Goal: Transaction & Acquisition: Purchase product/service

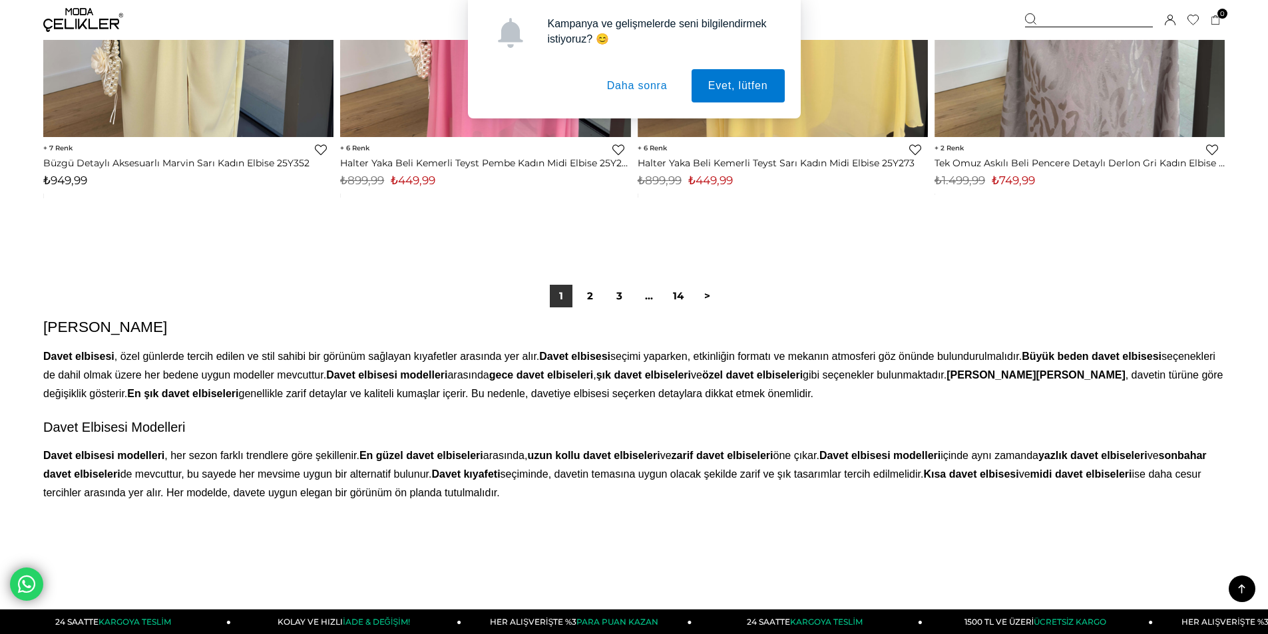
scroll to position [9936, 0]
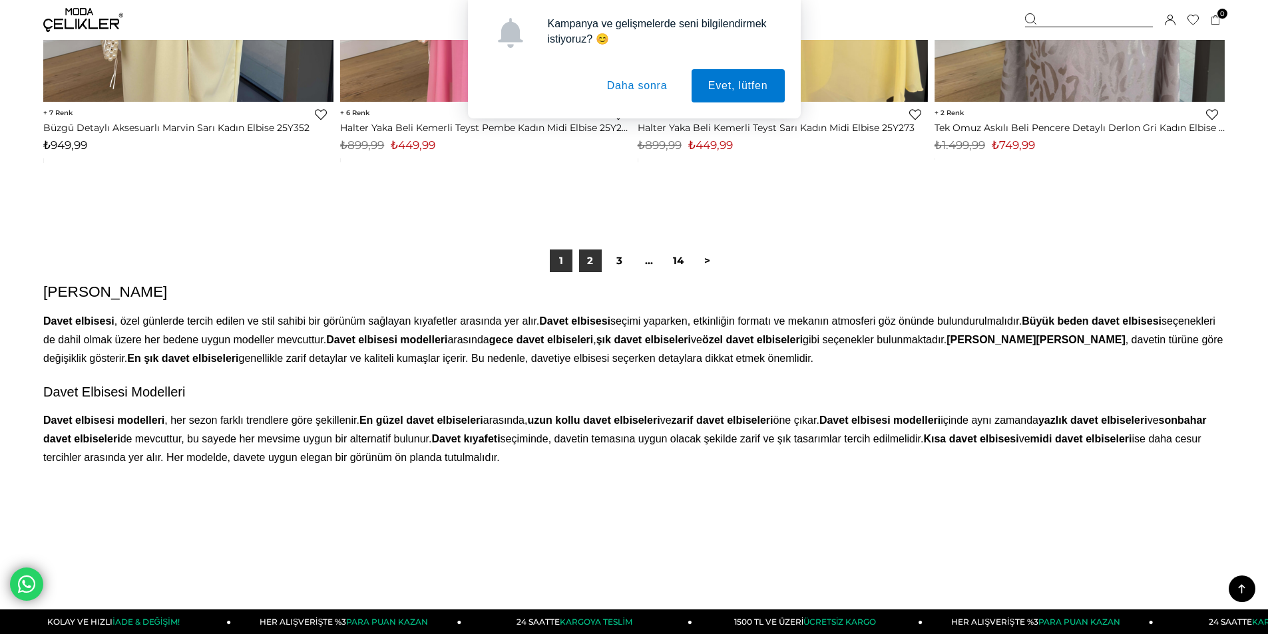
click at [596, 272] on link "2" at bounding box center [590, 261] width 23 height 23
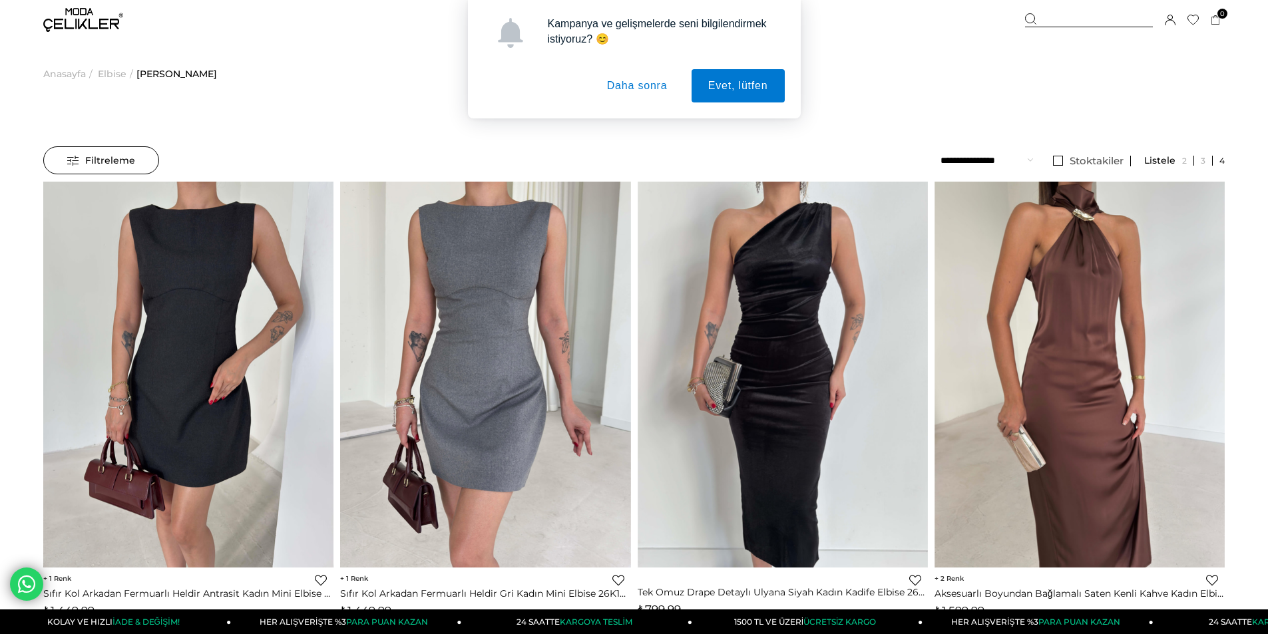
click at [646, 86] on button "Daha sonra" at bounding box center [637, 85] width 94 height 33
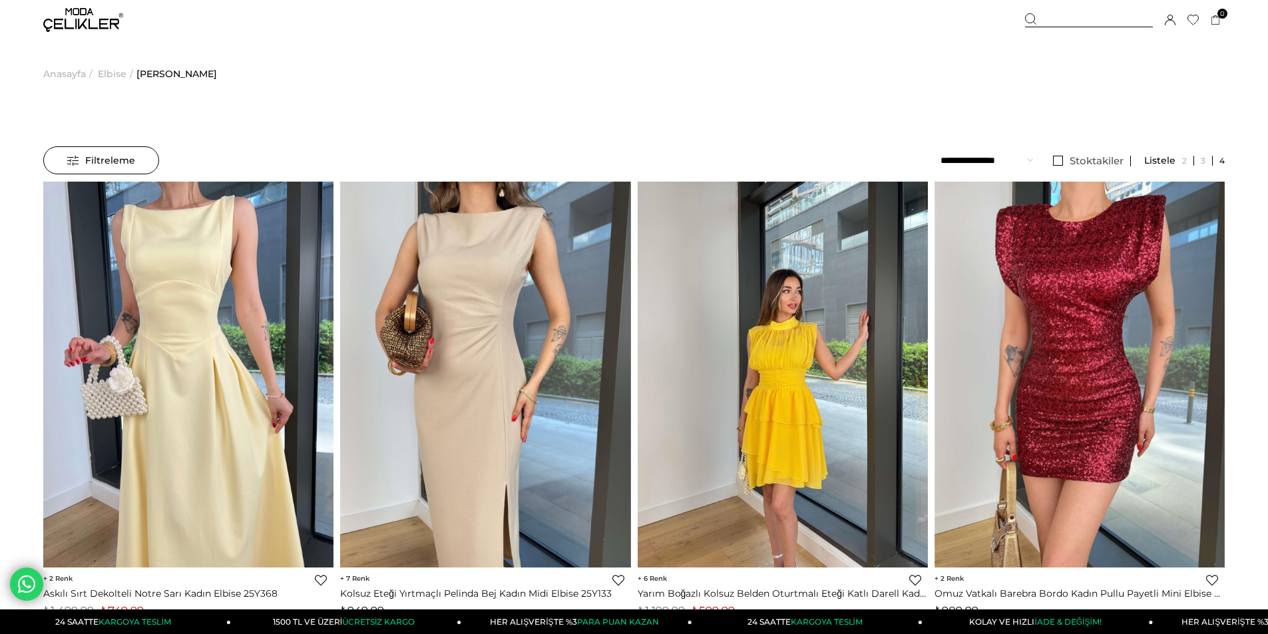
click at [803, 411] on img at bounding box center [783, 374] width 290 height 387
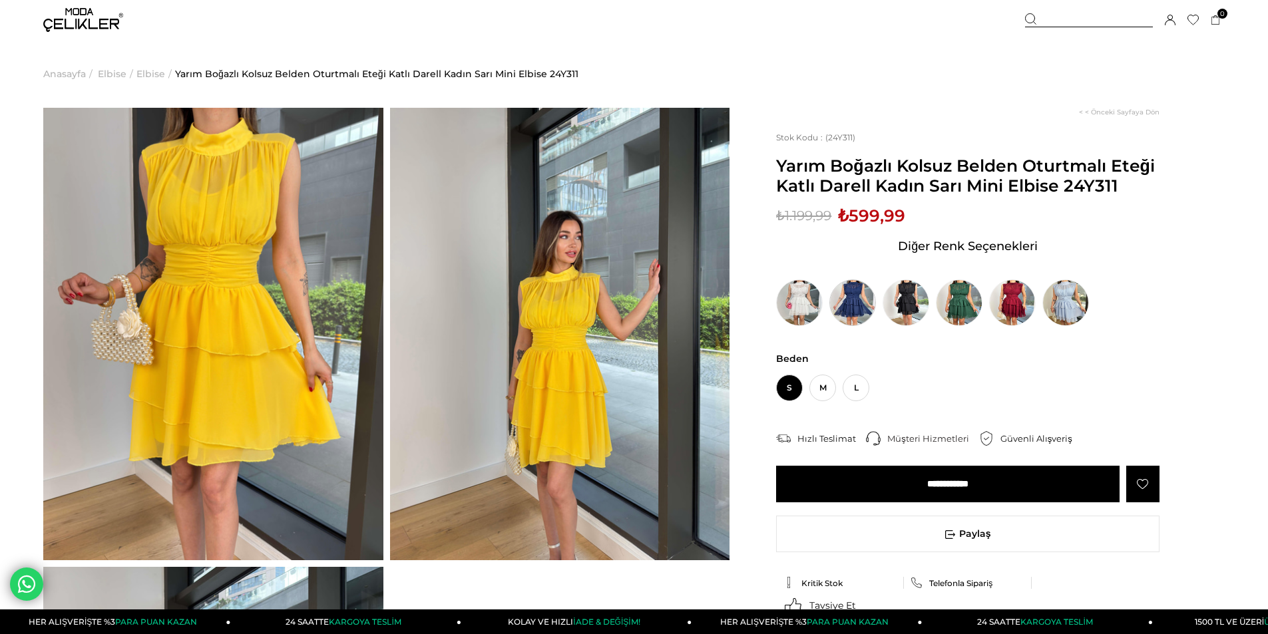
click at [859, 326] on img at bounding box center [852, 303] width 47 height 47
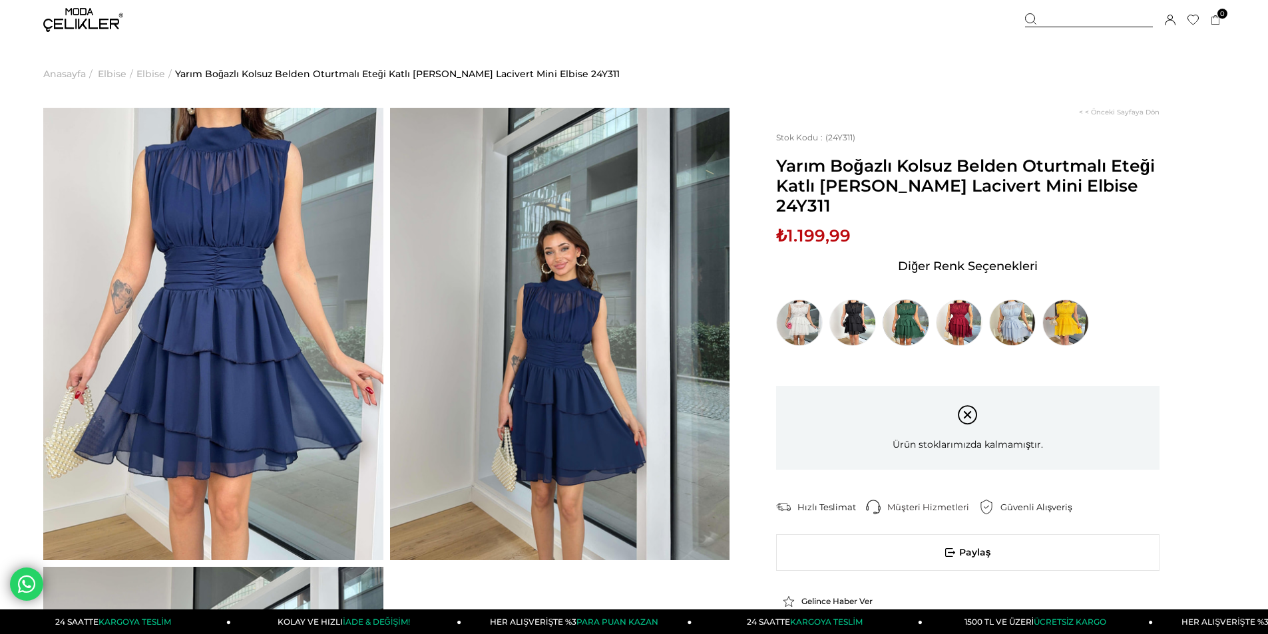
click at [911, 327] on img at bounding box center [906, 323] width 47 height 47
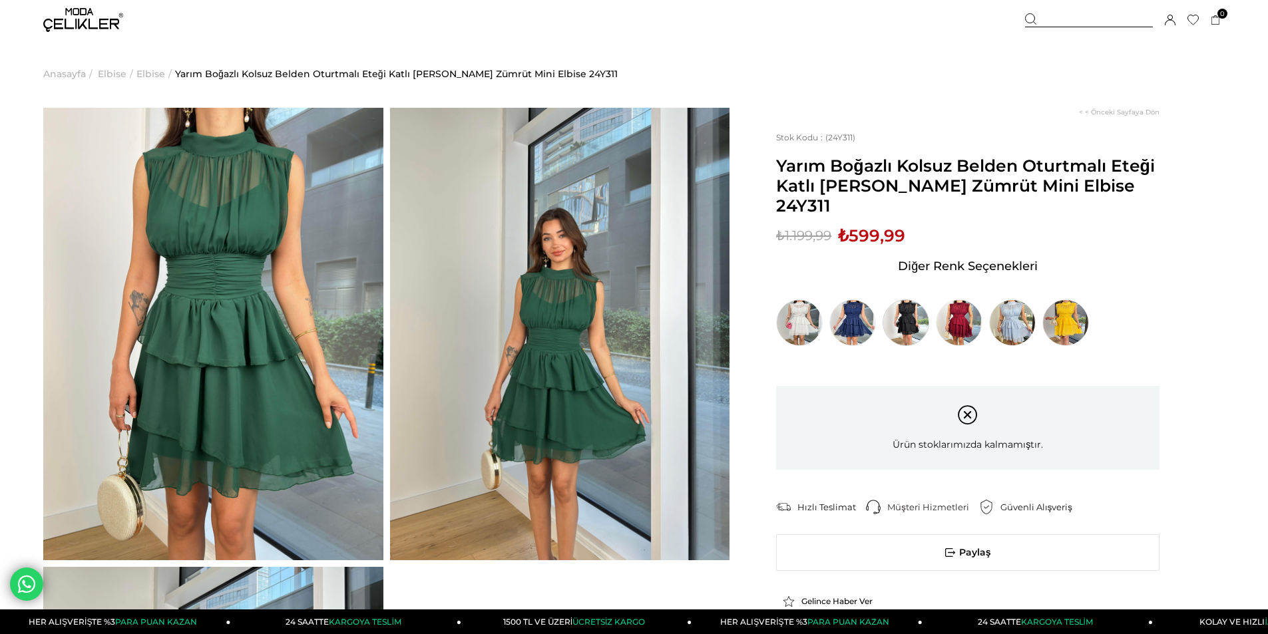
click at [903, 328] on img at bounding box center [906, 323] width 47 height 47
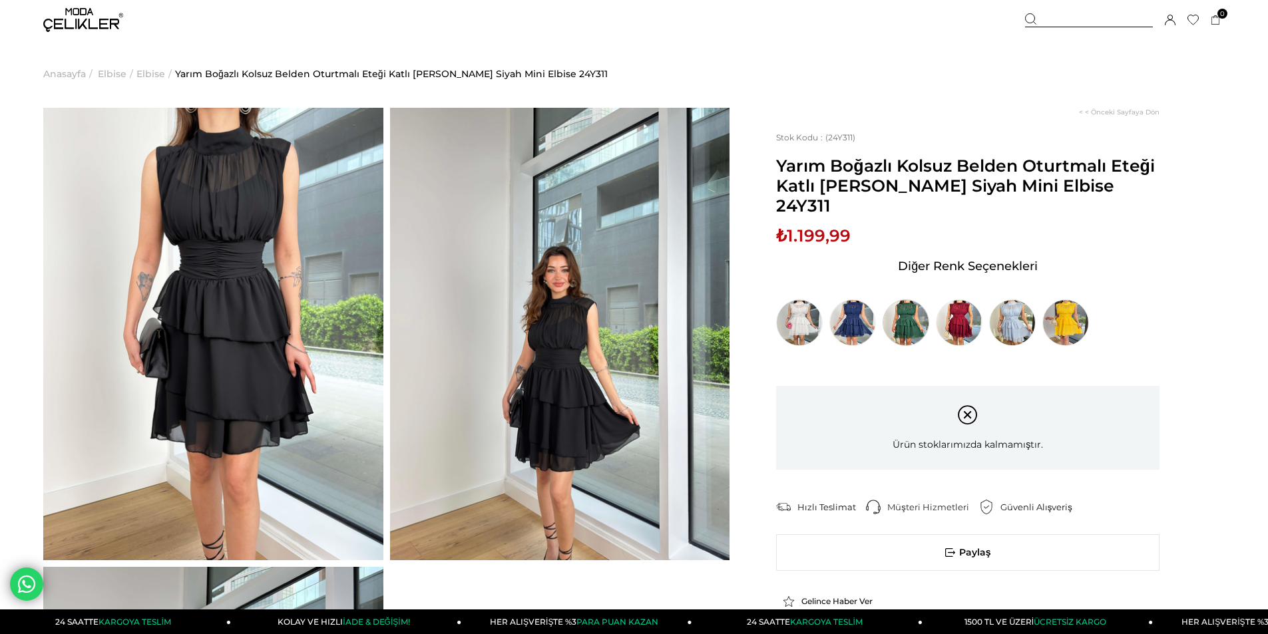
click at [909, 331] on img at bounding box center [906, 323] width 47 height 47
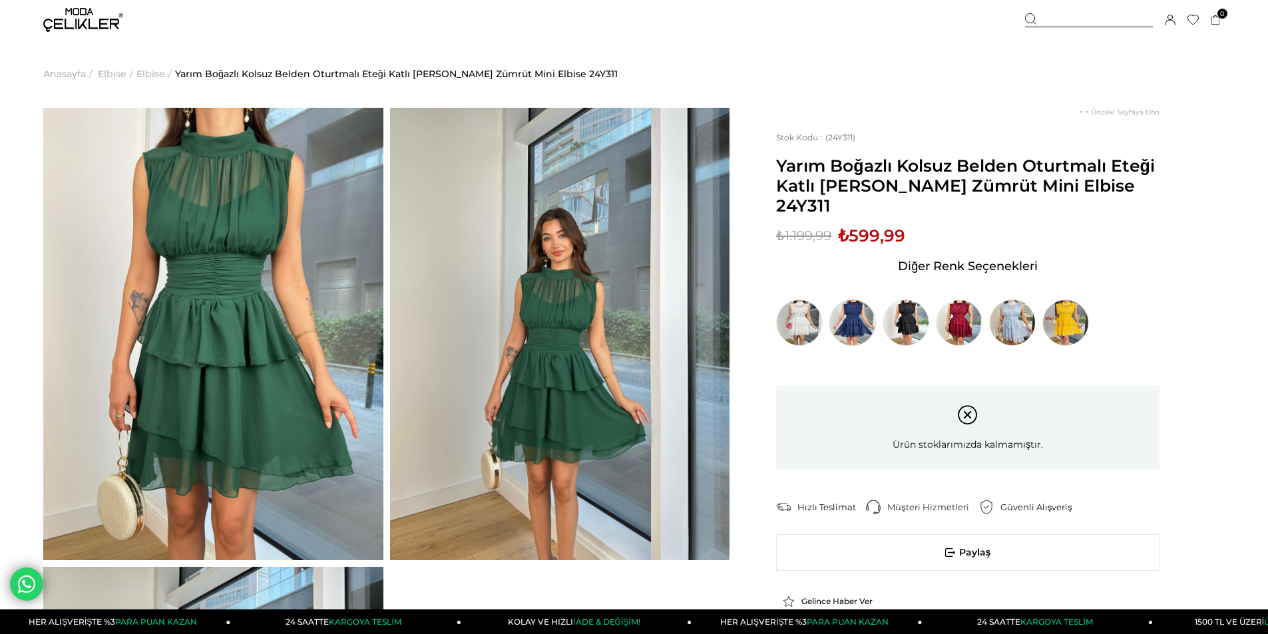
click at [863, 343] on img at bounding box center [852, 323] width 47 height 47
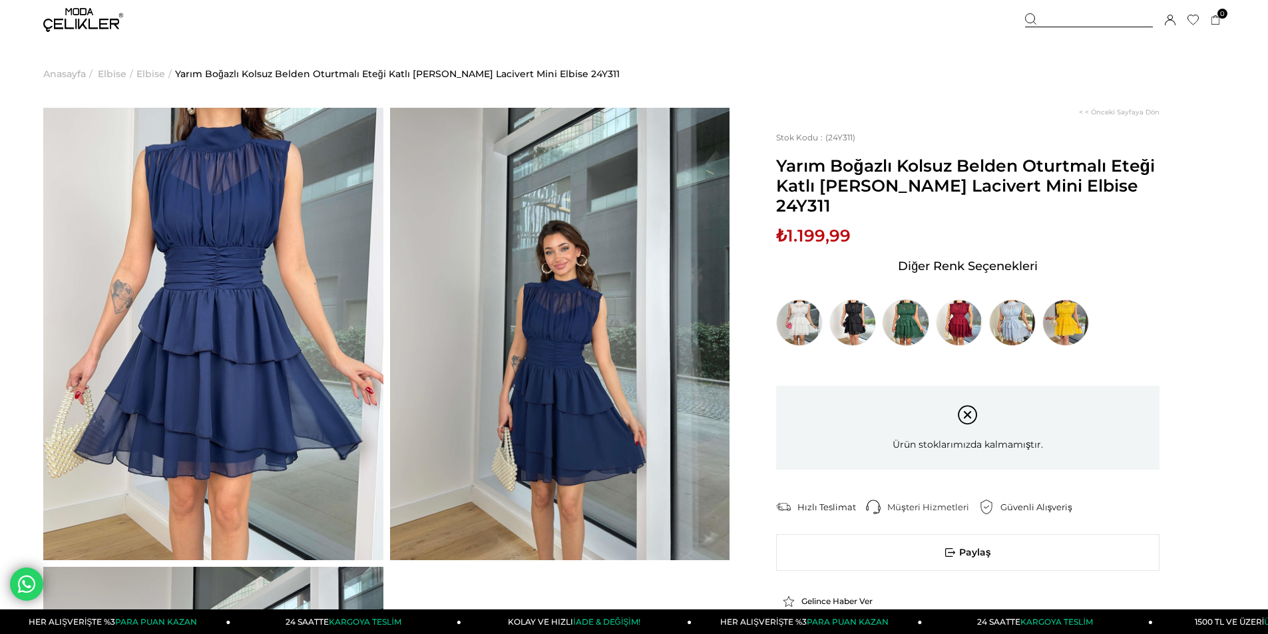
click at [906, 332] on img at bounding box center [906, 323] width 47 height 47
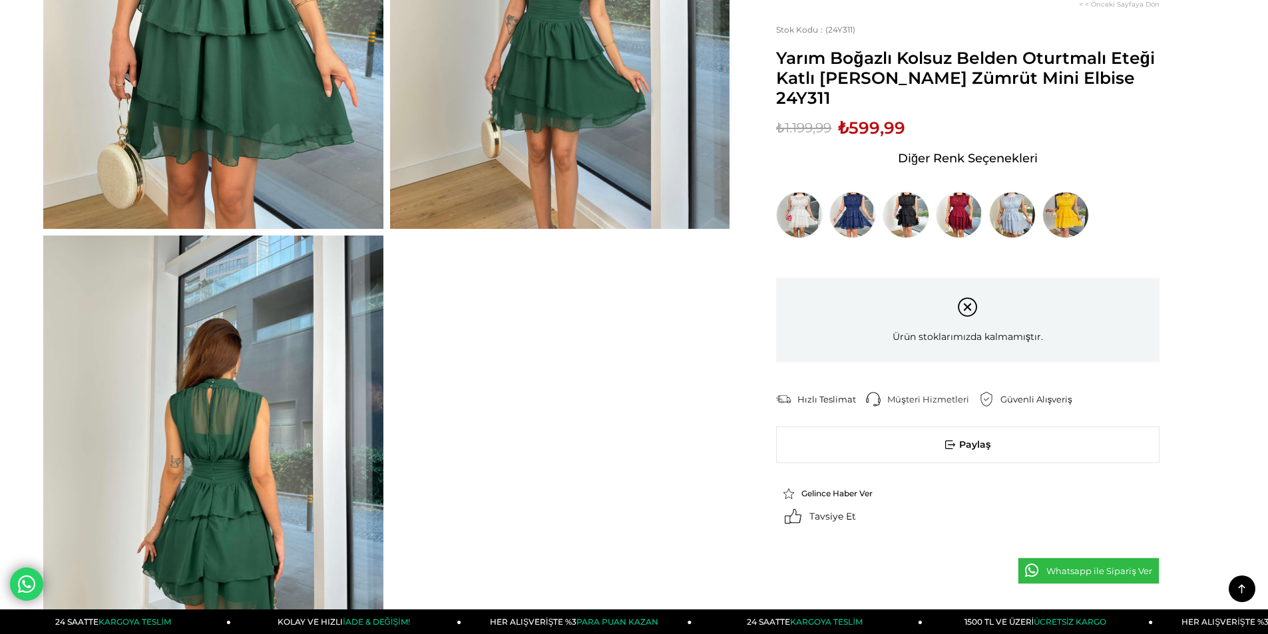
scroll to position [333, 0]
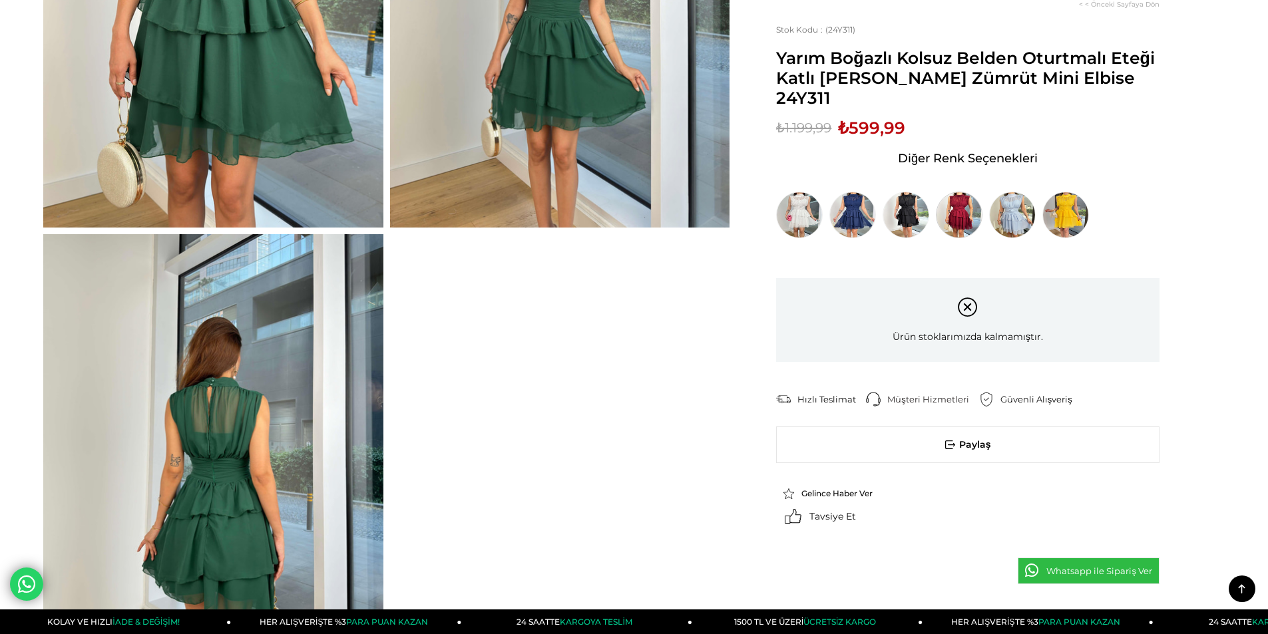
click at [968, 223] on img at bounding box center [959, 215] width 47 height 47
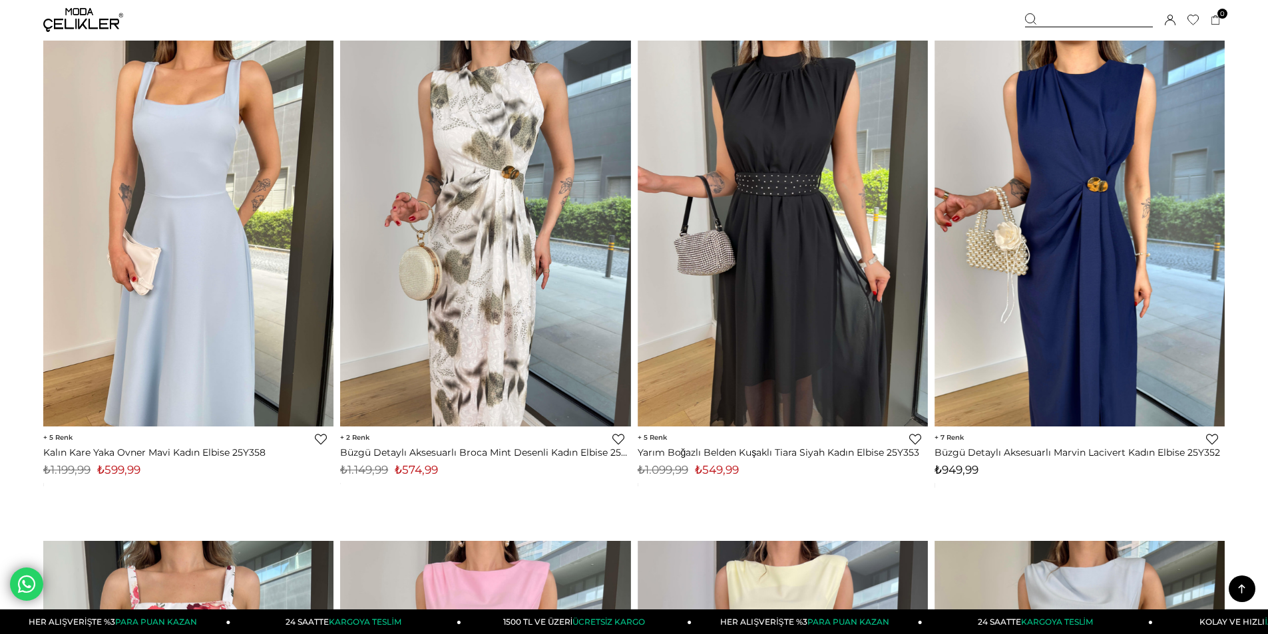
scroll to position [1646, 0]
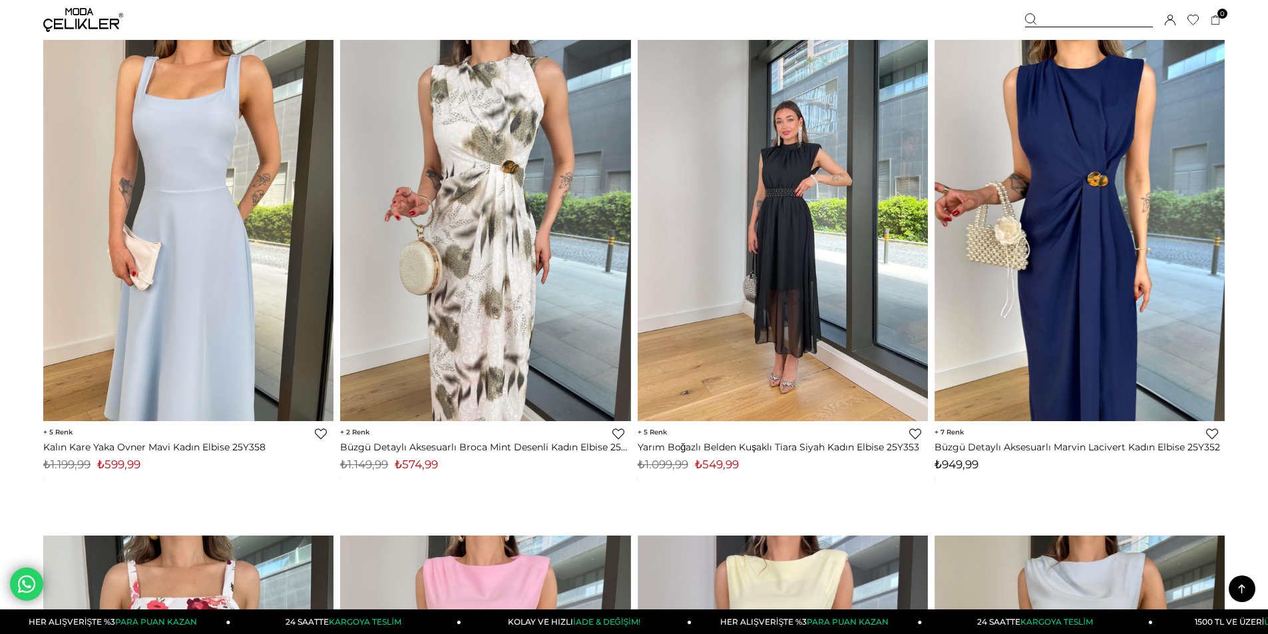
click at [780, 335] on img at bounding box center [783, 228] width 290 height 387
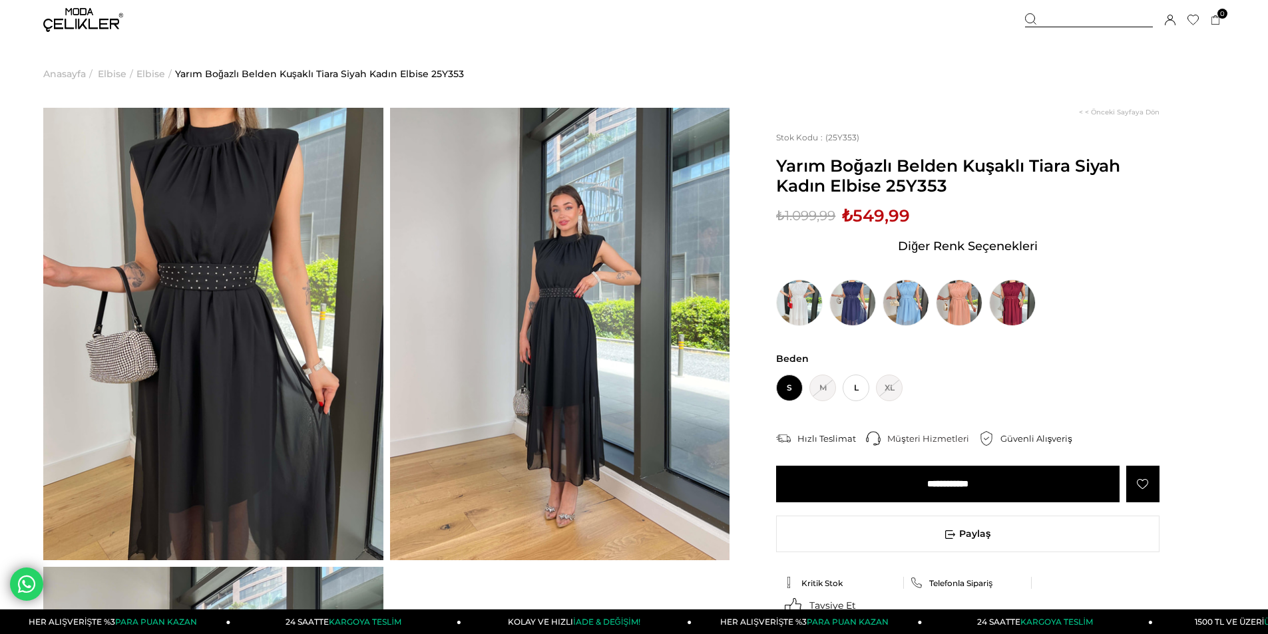
click at [192, 278] on img at bounding box center [213, 334] width 340 height 453
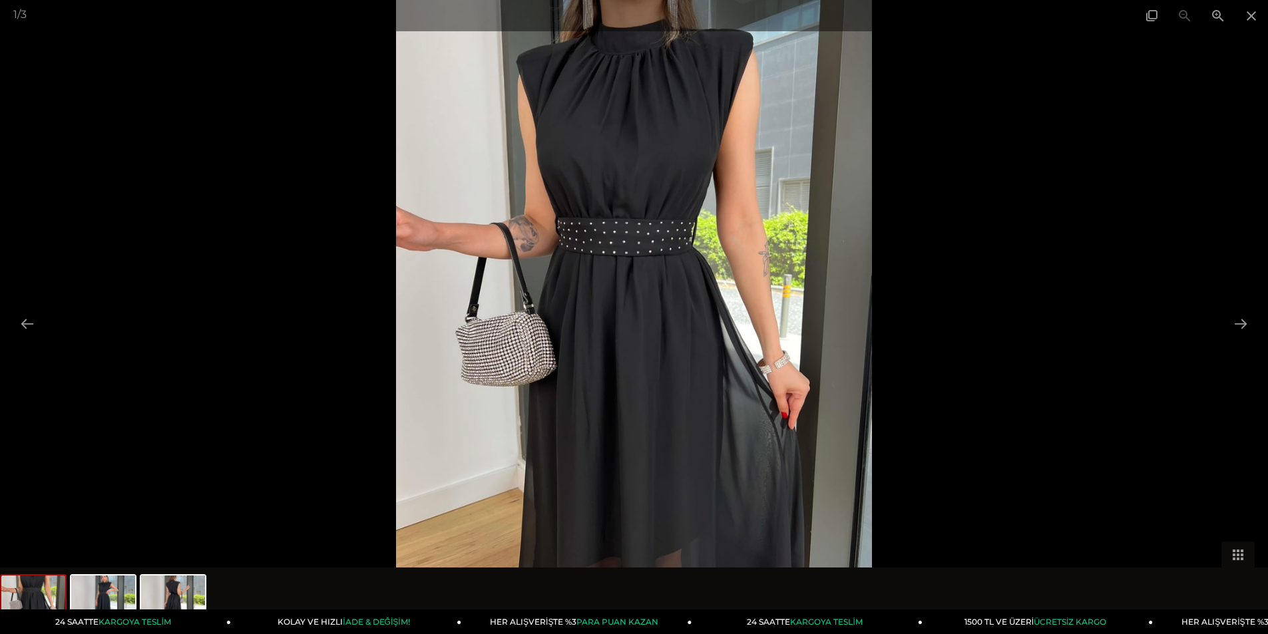
click at [676, 291] on img at bounding box center [634, 317] width 476 height 634
click at [1239, 322] on button at bounding box center [1241, 324] width 28 height 26
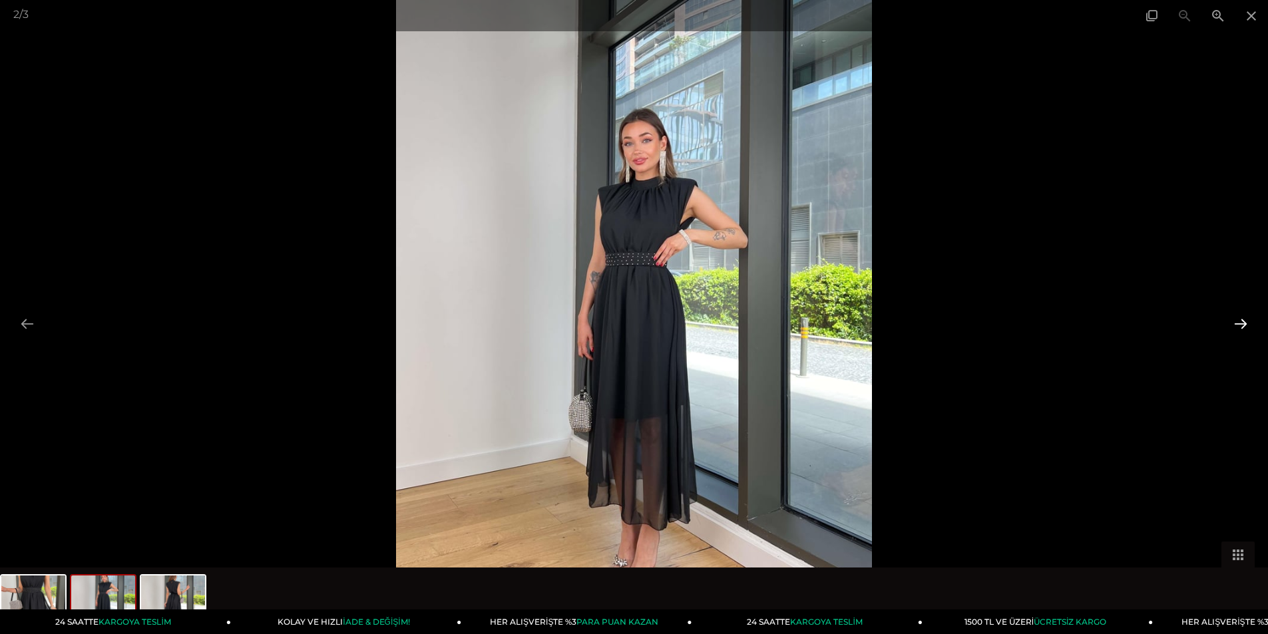
click at [1239, 322] on button at bounding box center [1241, 324] width 28 height 26
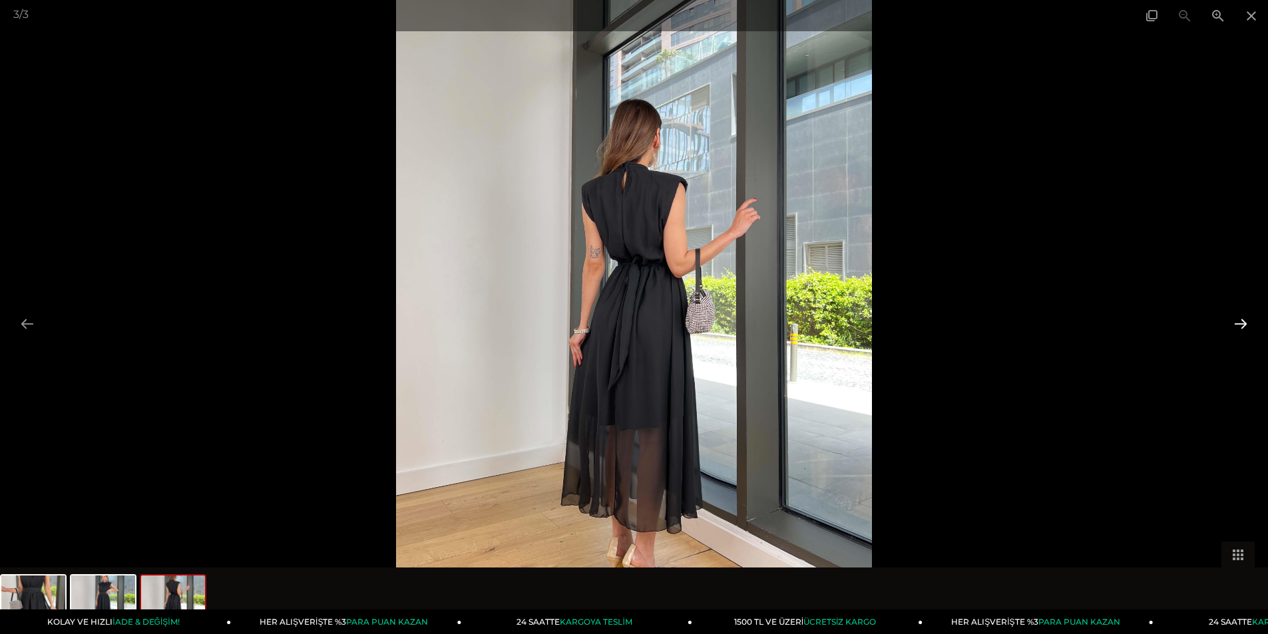
click at [1239, 322] on button at bounding box center [1241, 324] width 28 height 26
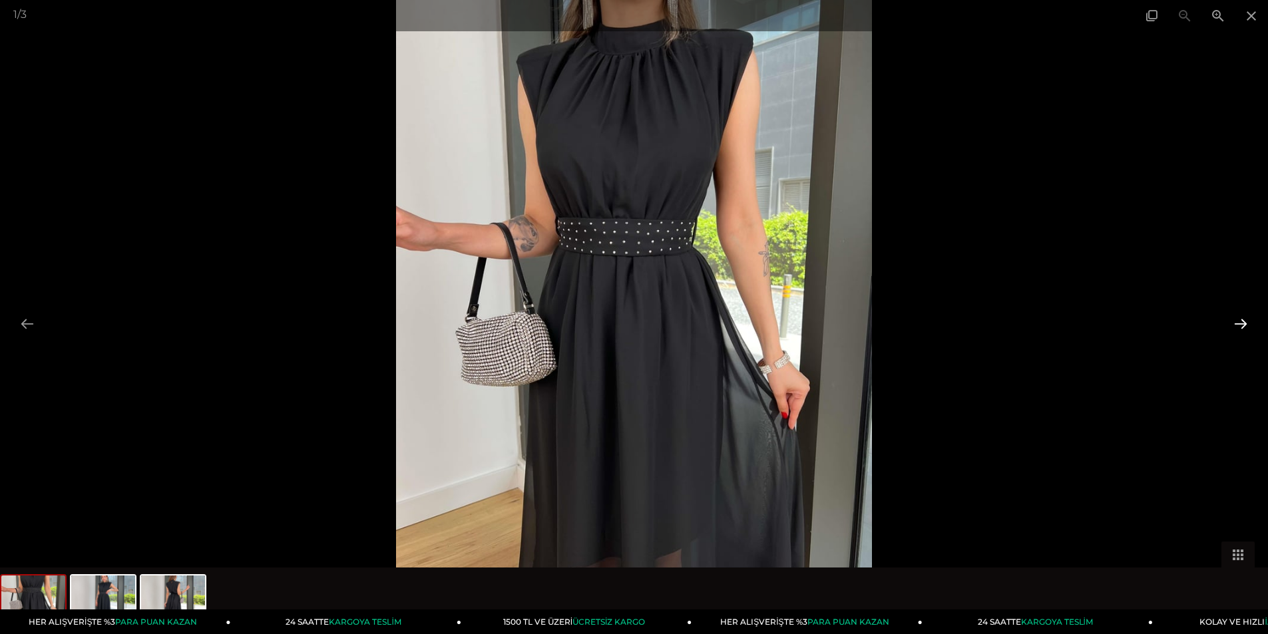
click at [1239, 322] on button at bounding box center [1241, 324] width 28 height 26
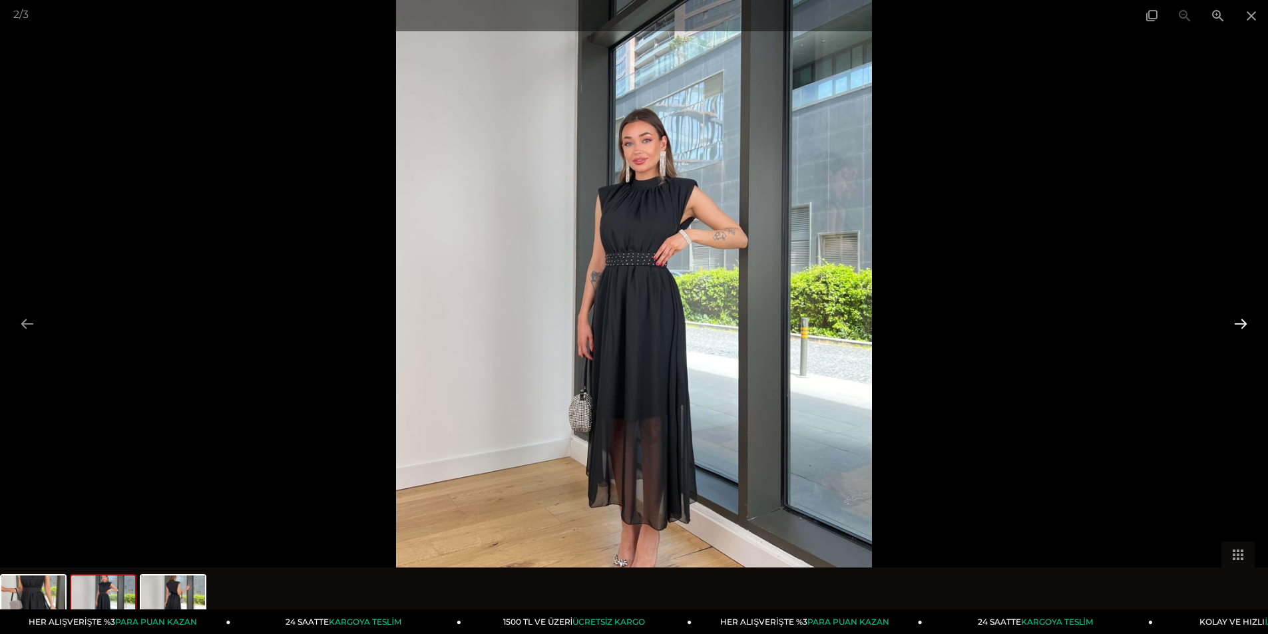
click at [1239, 322] on button at bounding box center [1241, 324] width 28 height 26
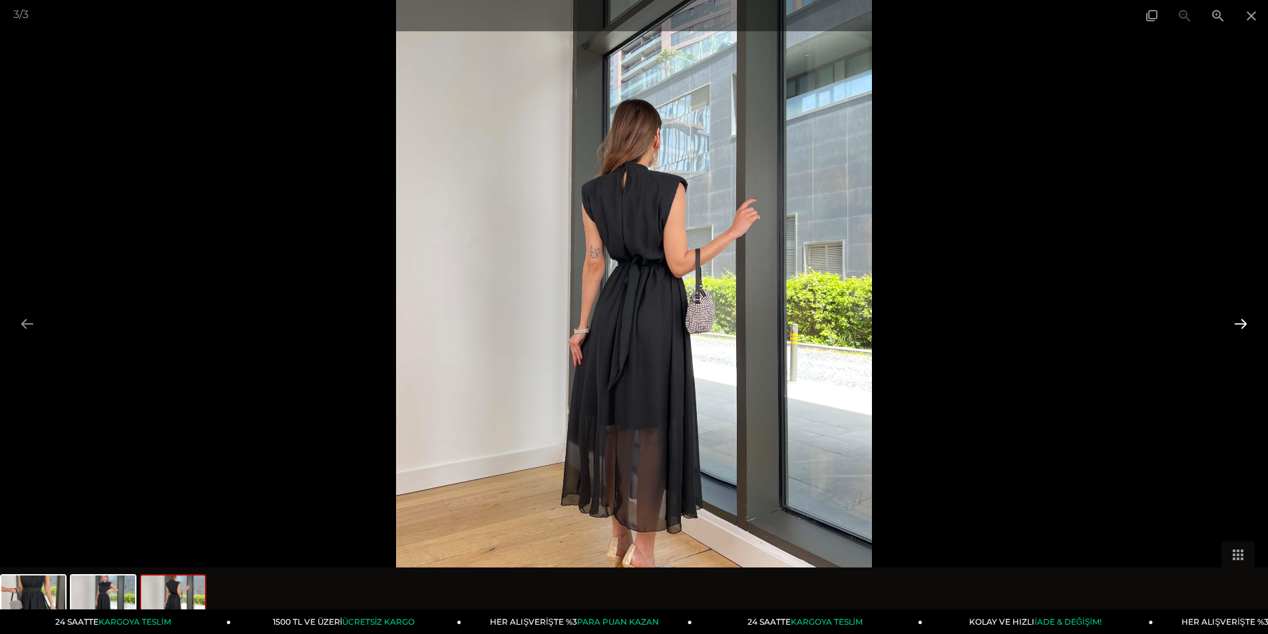
click at [1239, 322] on button at bounding box center [1241, 324] width 28 height 26
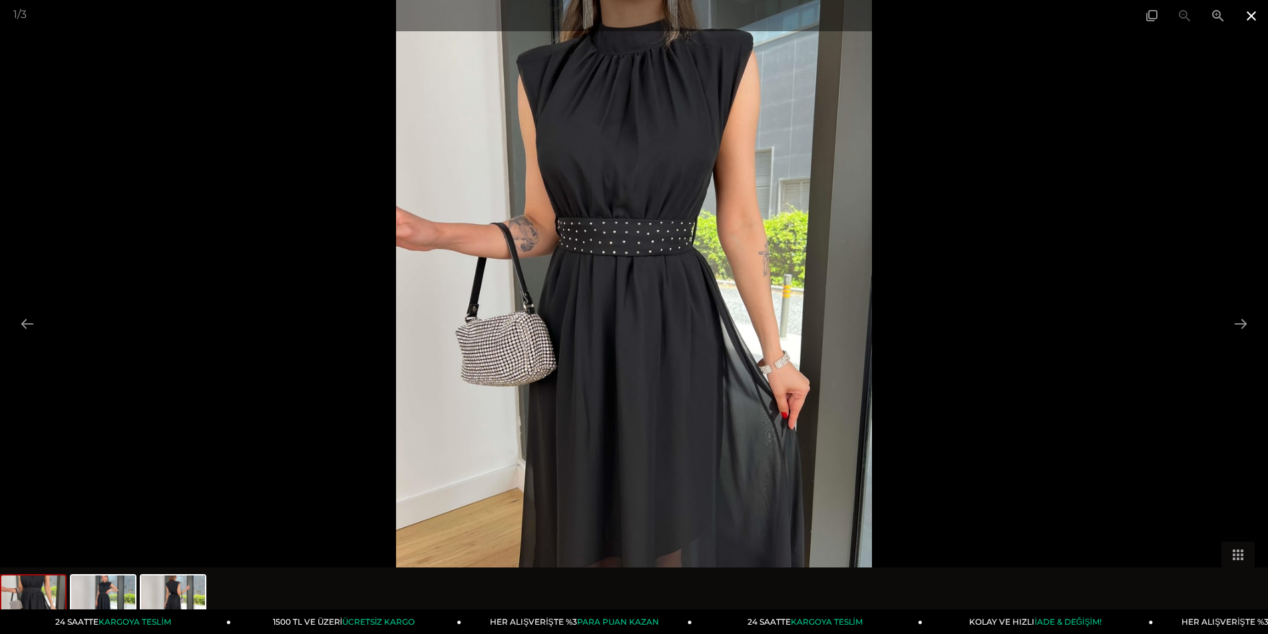
click at [1255, 17] on span at bounding box center [1251, 15] width 33 height 31
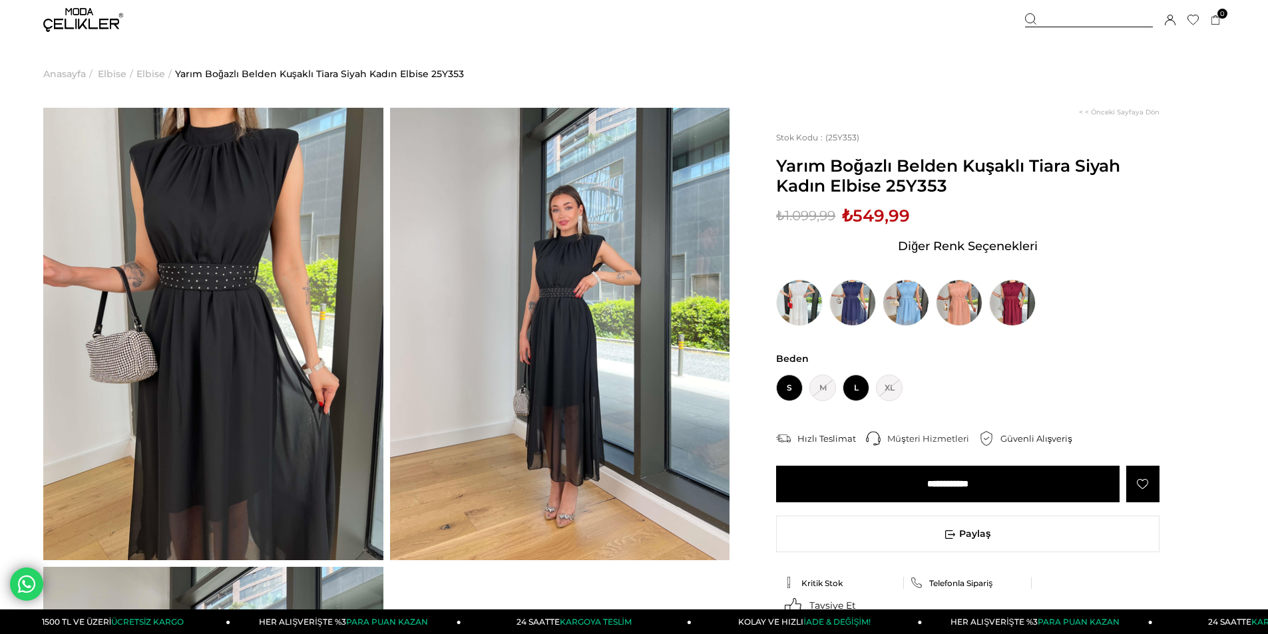
click at [851, 401] on span "L" at bounding box center [856, 388] width 27 height 27
click at [955, 503] on input "**********" at bounding box center [947, 484] width 343 height 37
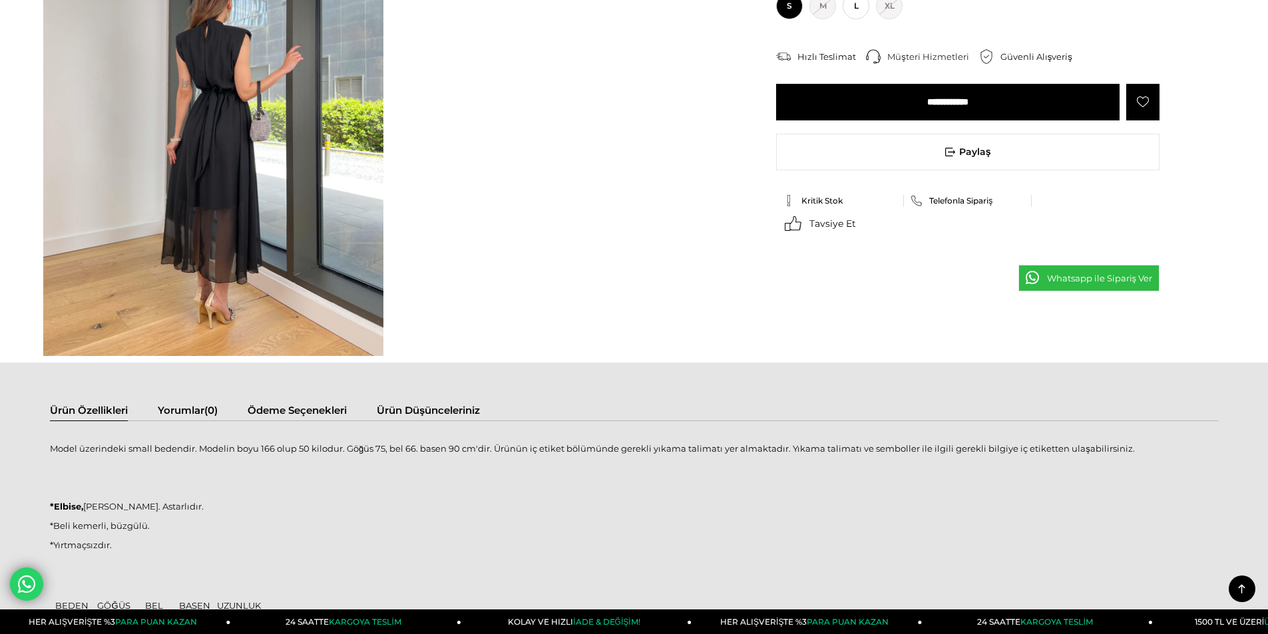
scroll to position [865, 0]
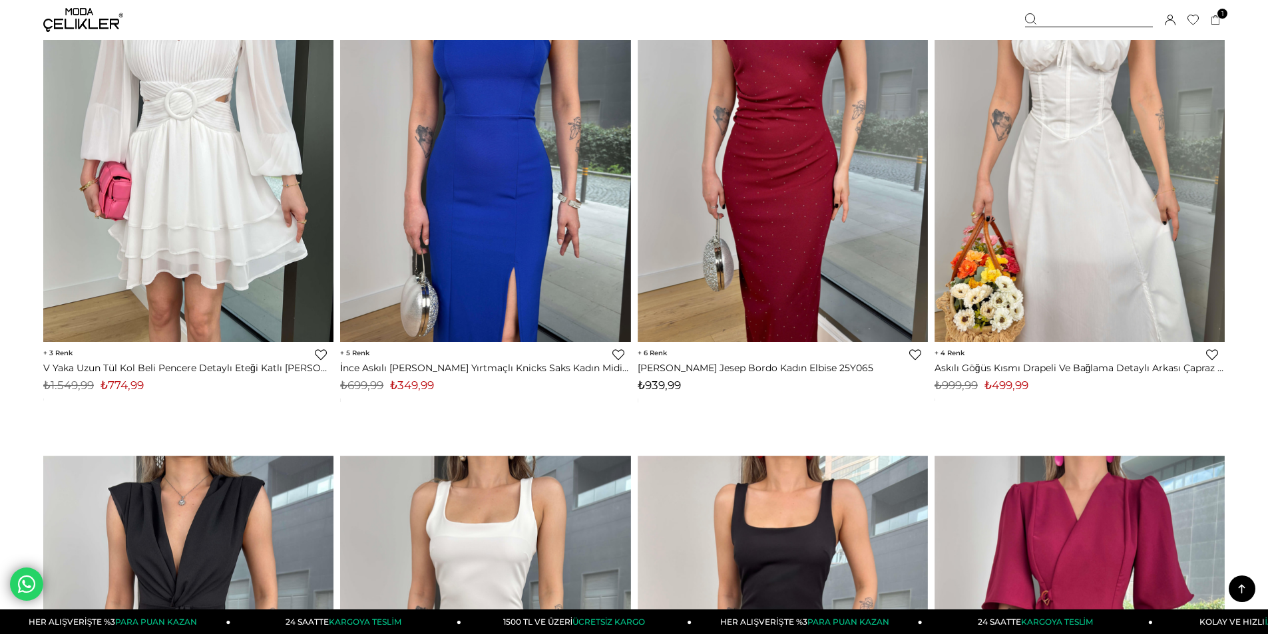
scroll to position [5622, 0]
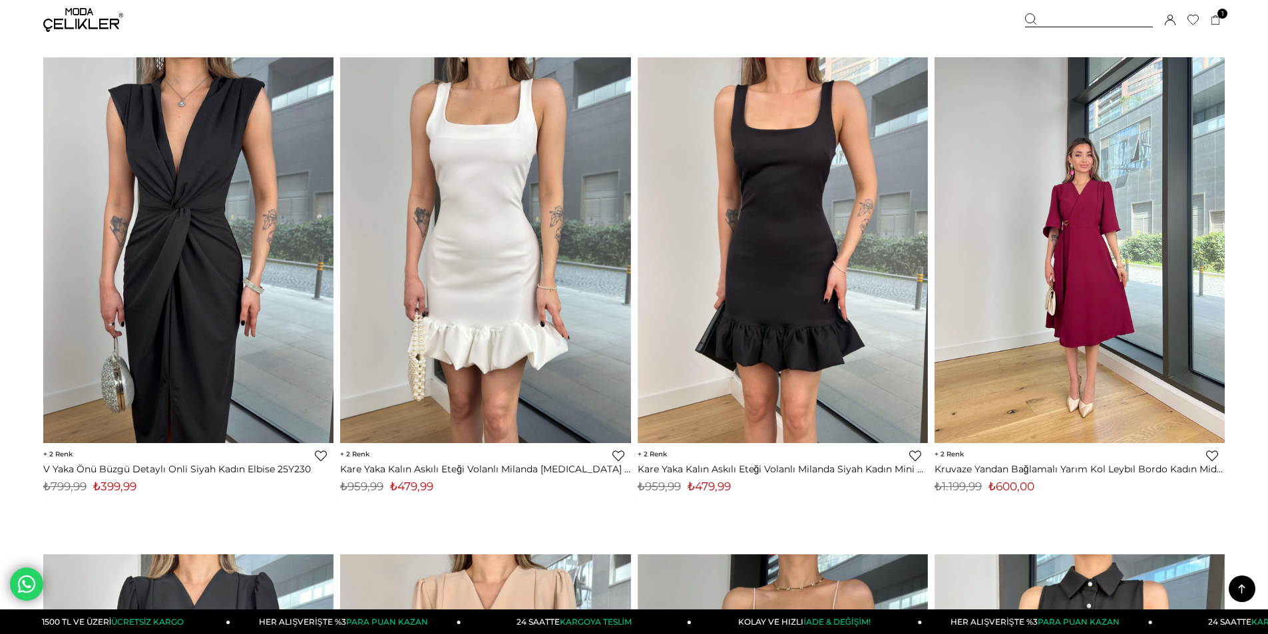
click at [1111, 363] on img at bounding box center [1079, 250] width 290 height 387
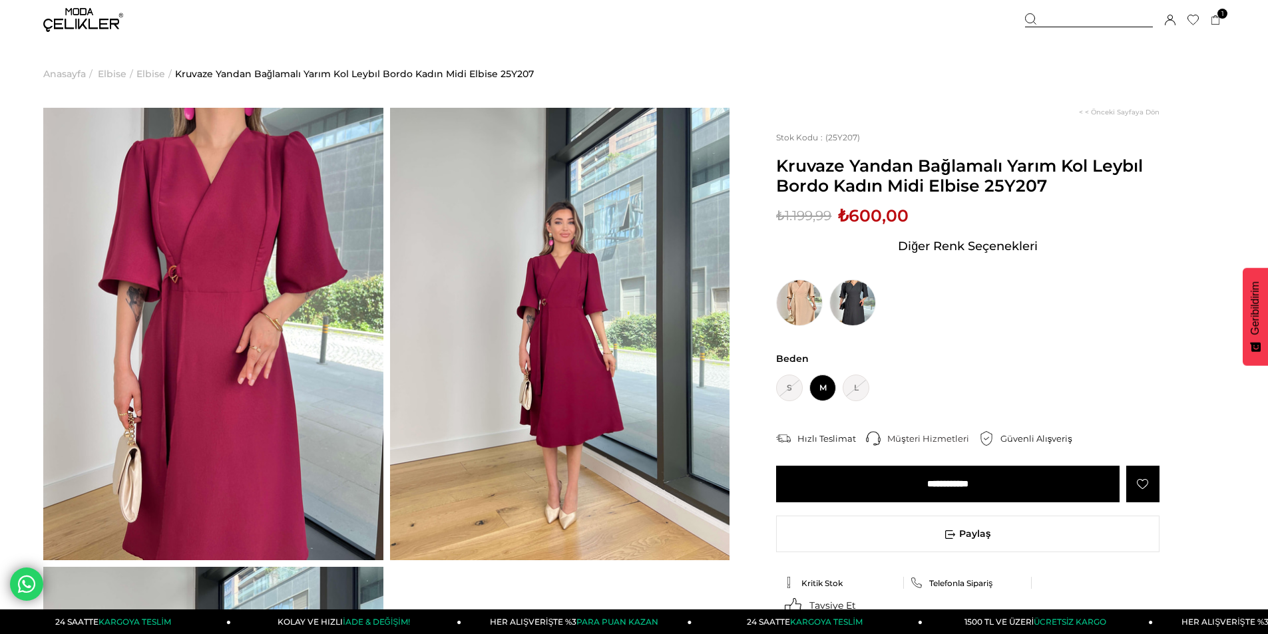
click at [231, 305] on img at bounding box center [213, 334] width 340 height 453
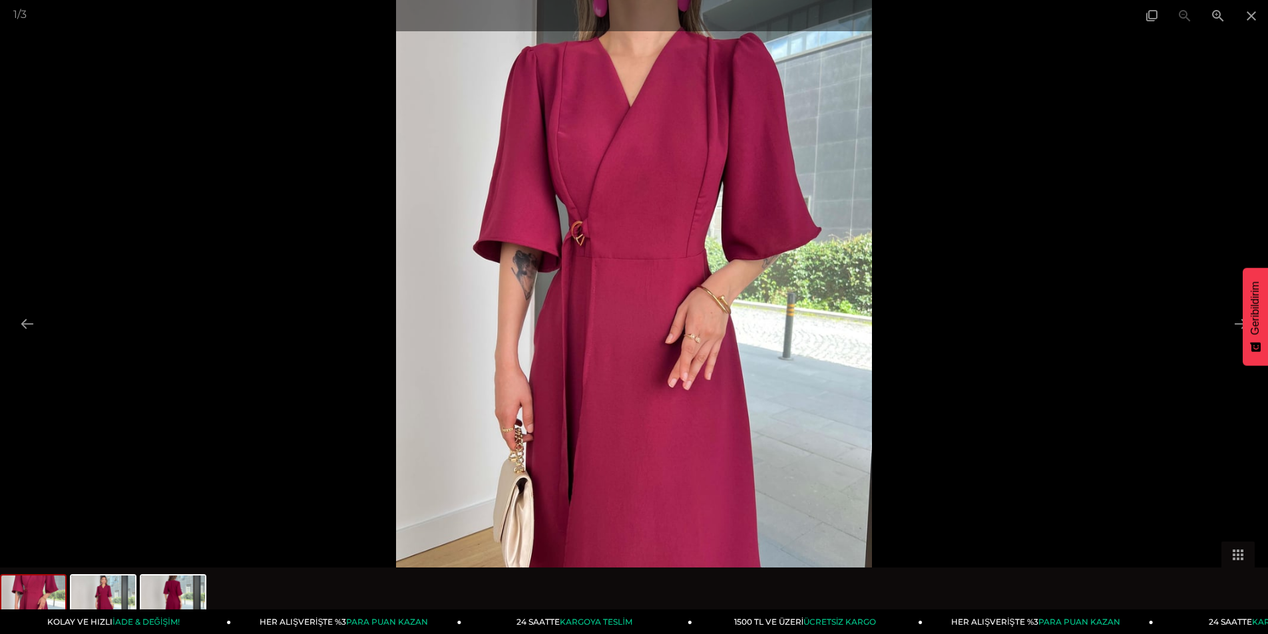
click at [694, 304] on img at bounding box center [634, 317] width 476 height 634
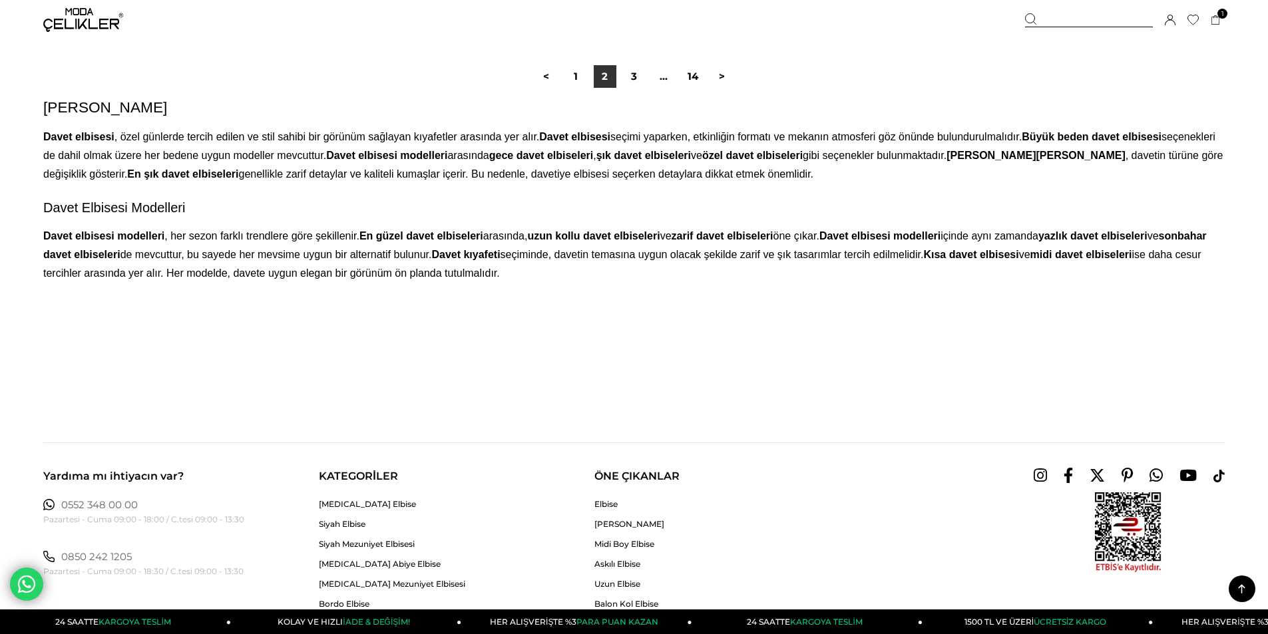
scroll to position [10250, 0]
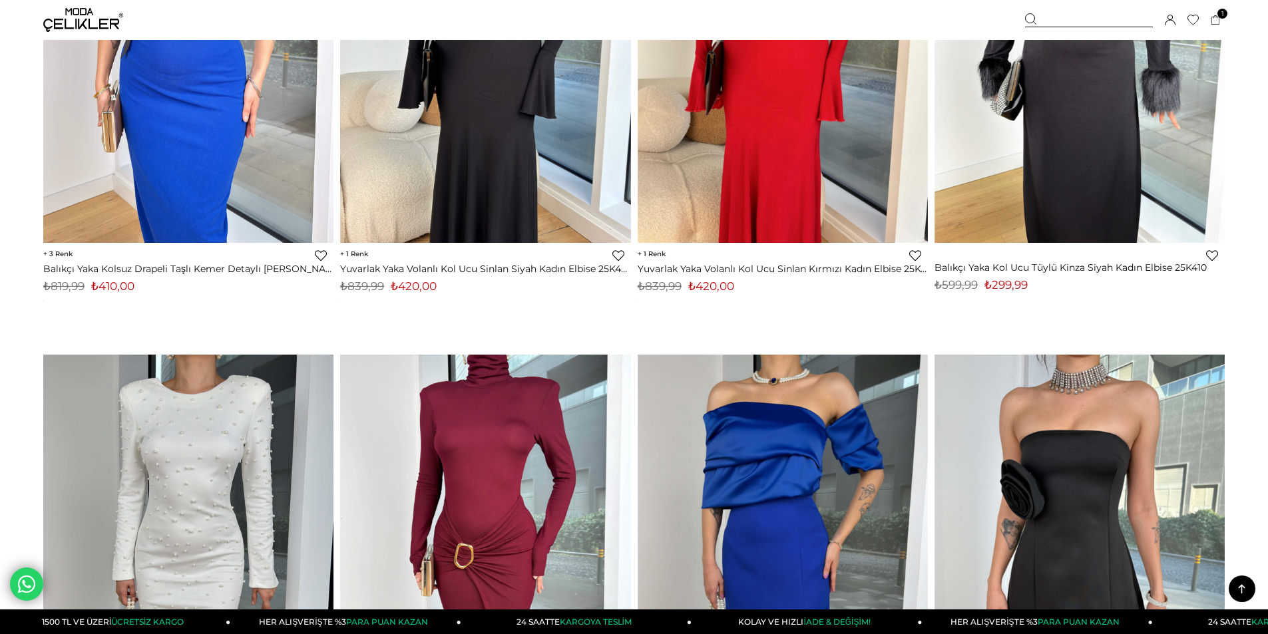
scroll to position [2130, 0]
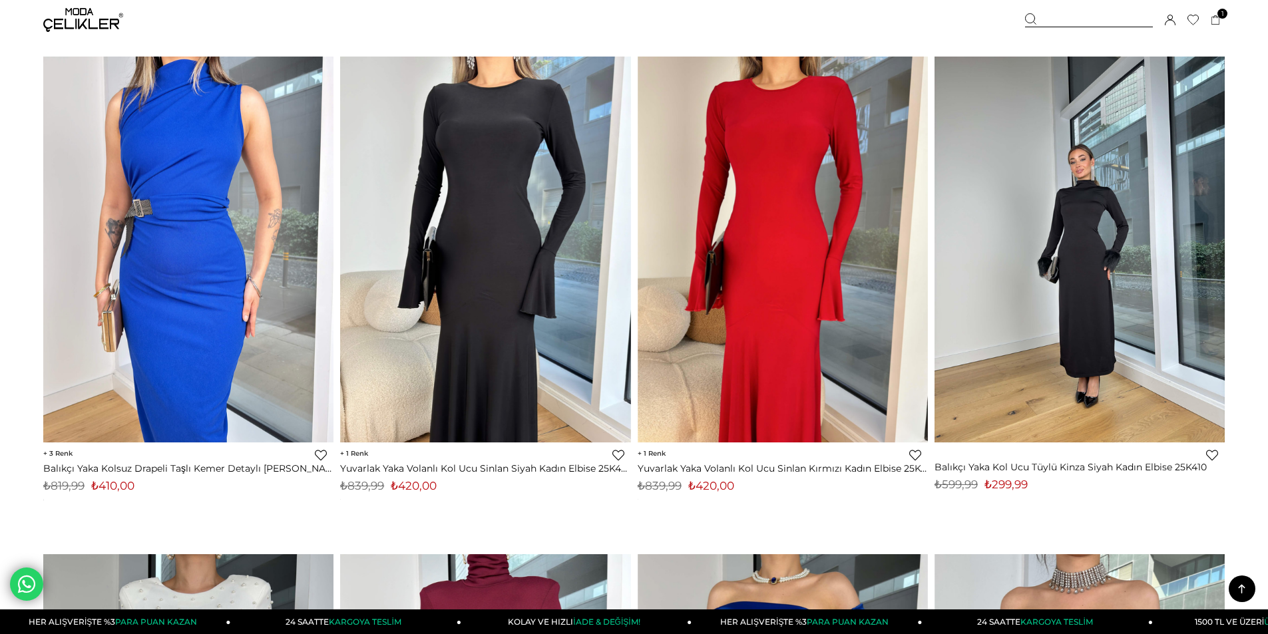
click at [1081, 357] on img at bounding box center [1079, 249] width 290 height 387
